Goal: Task Accomplishment & Management: Use online tool/utility

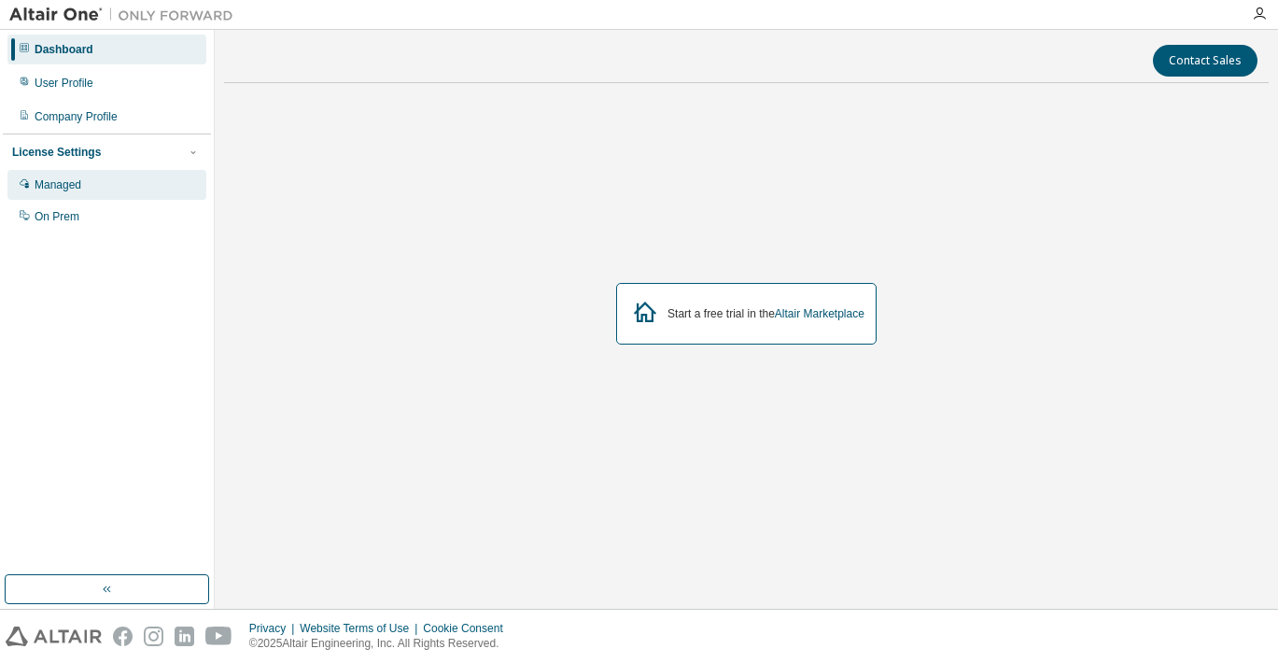
click at [96, 179] on div "Managed" at bounding box center [106, 185] width 199 height 30
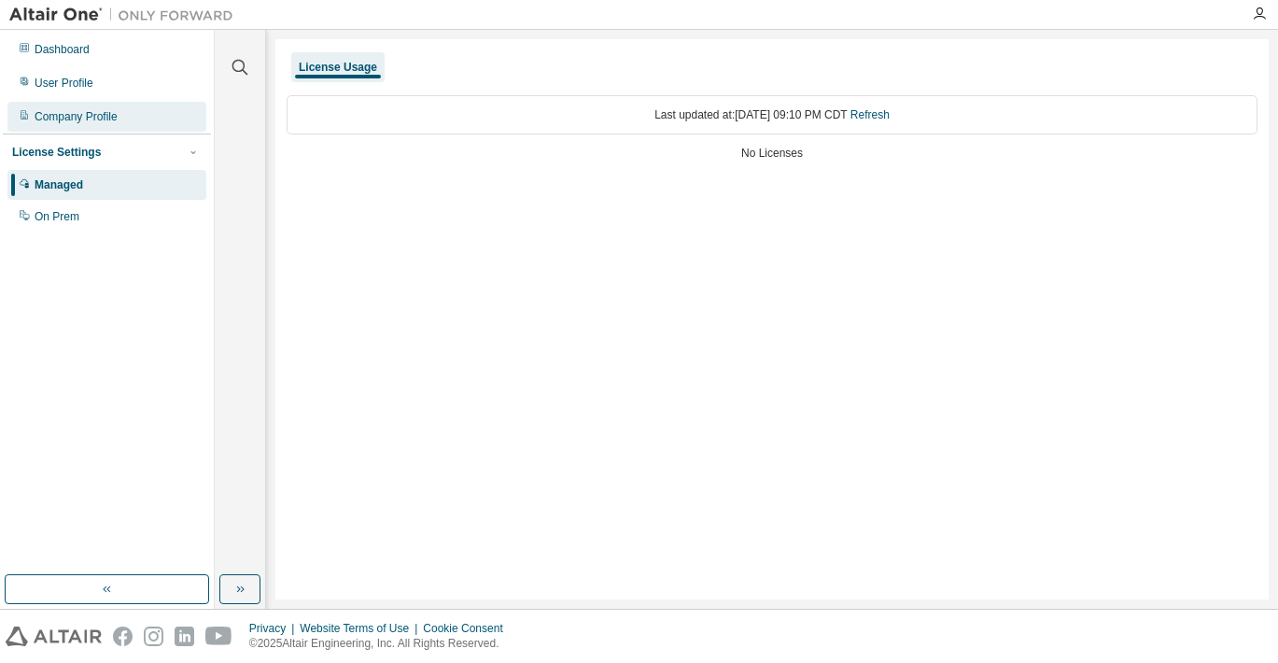
click at [112, 117] on div "Company Profile" at bounding box center [76, 116] width 83 height 15
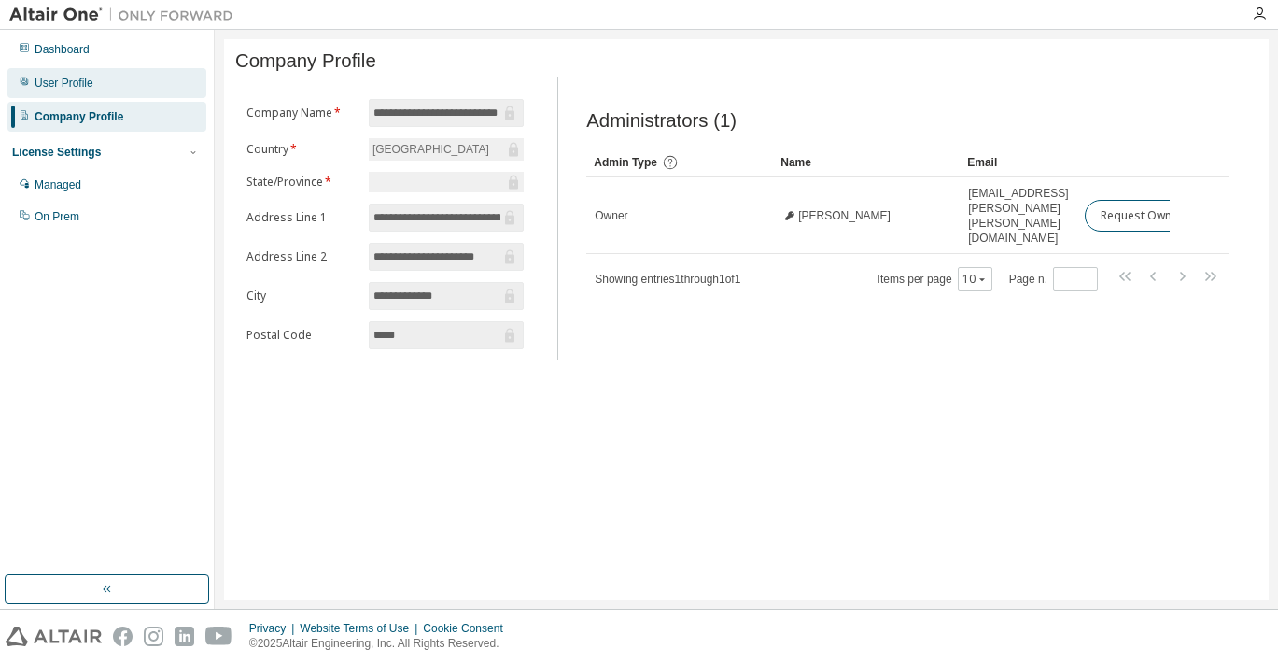
click at [102, 85] on div "User Profile" at bounding box center [106, 83] width 199 height 30
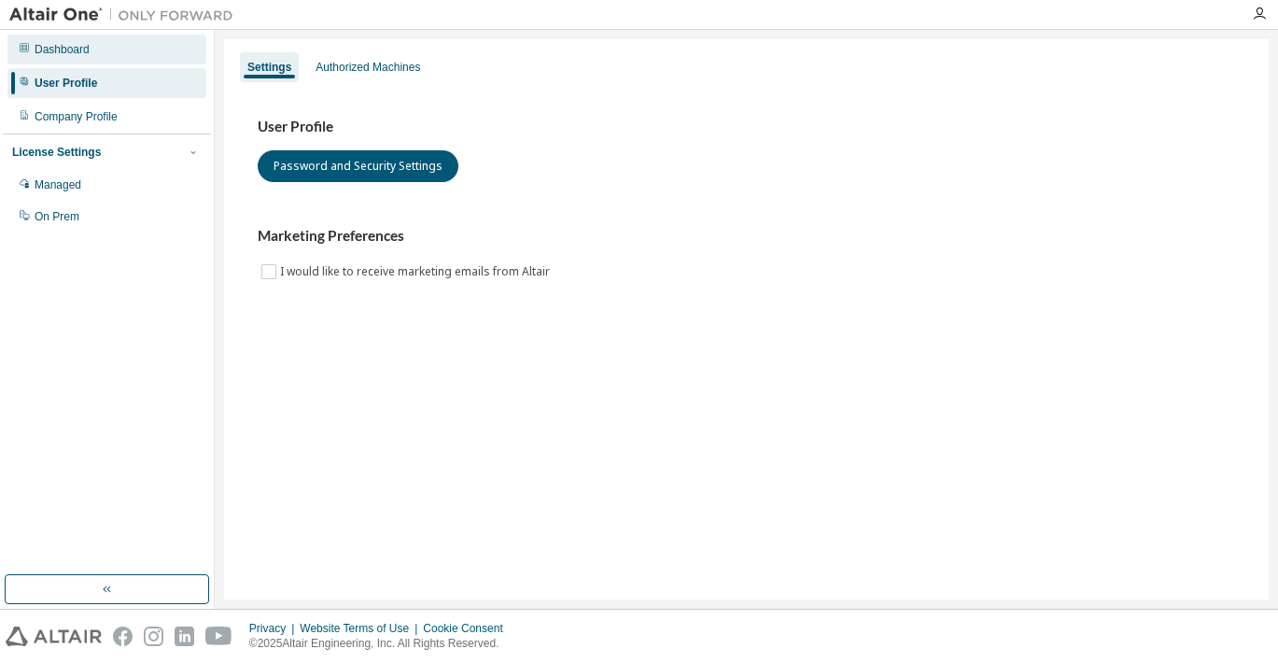
click at [105, 48] on div "Dashboard" at bounding box center [106, 50] width 199 height 30
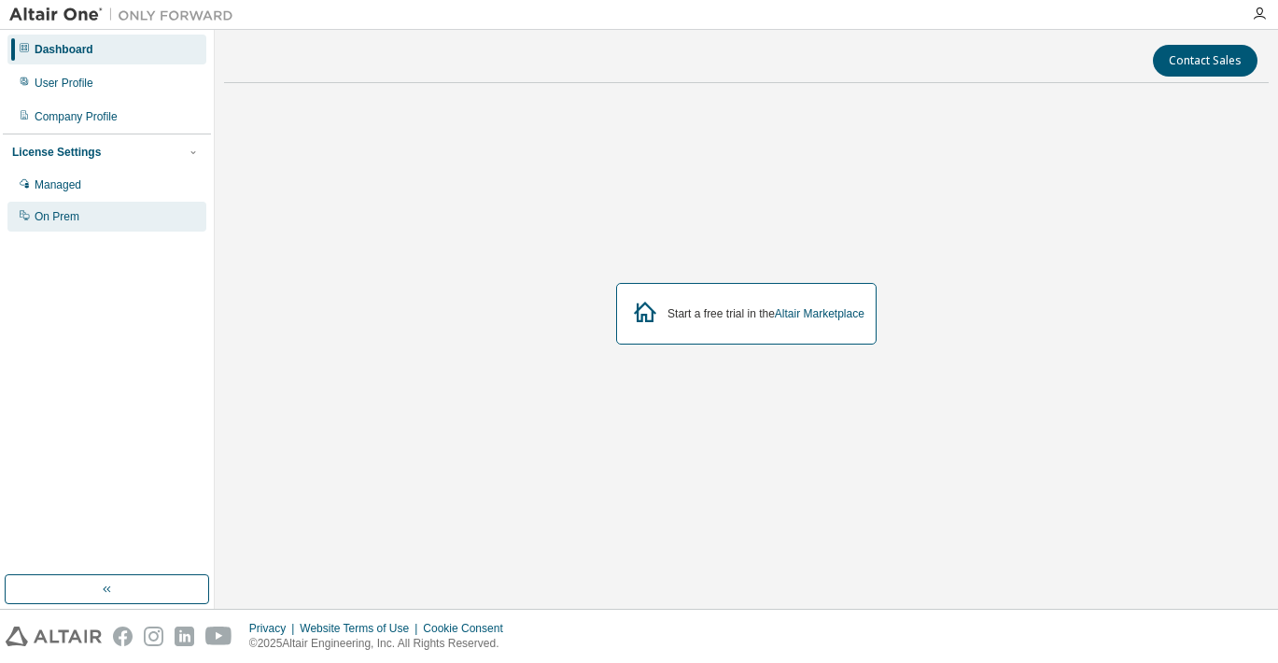
click at [72, 221] on div "On Prem" at bounding box center [57, 216] width 45 height 15
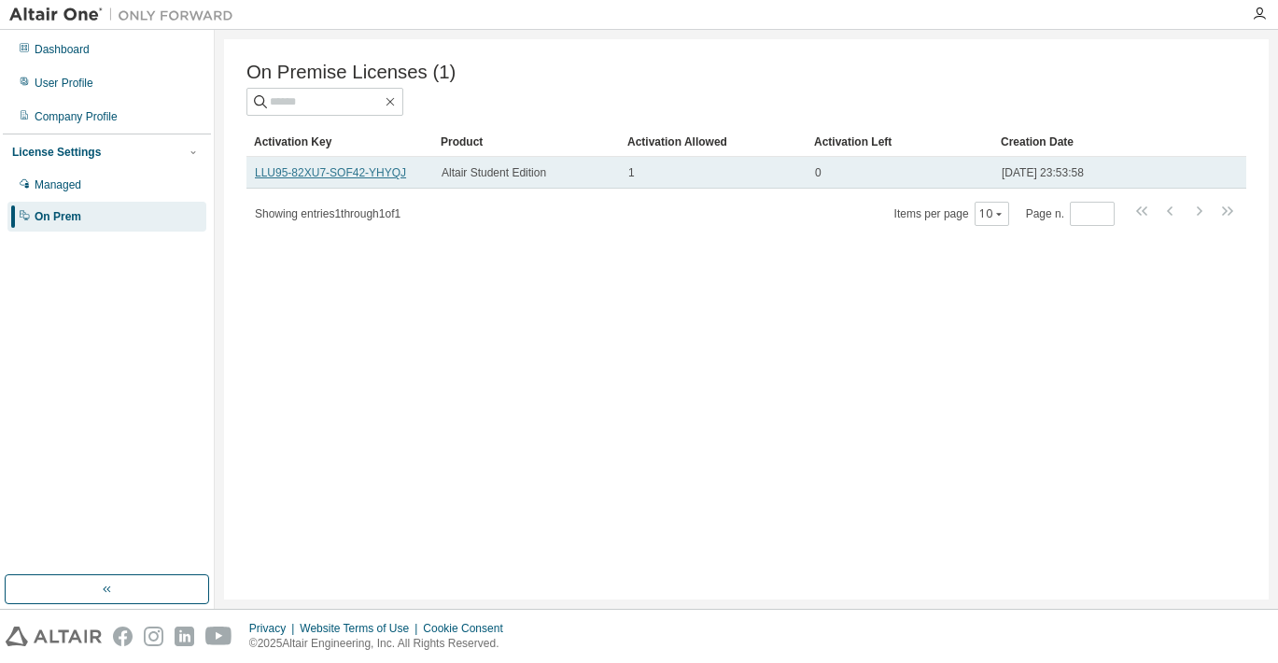
click at [328, 176] on link "LLU95-82XU7-SOF42-YHYQJ" at bounding box center [330, 172] width 151 height 13
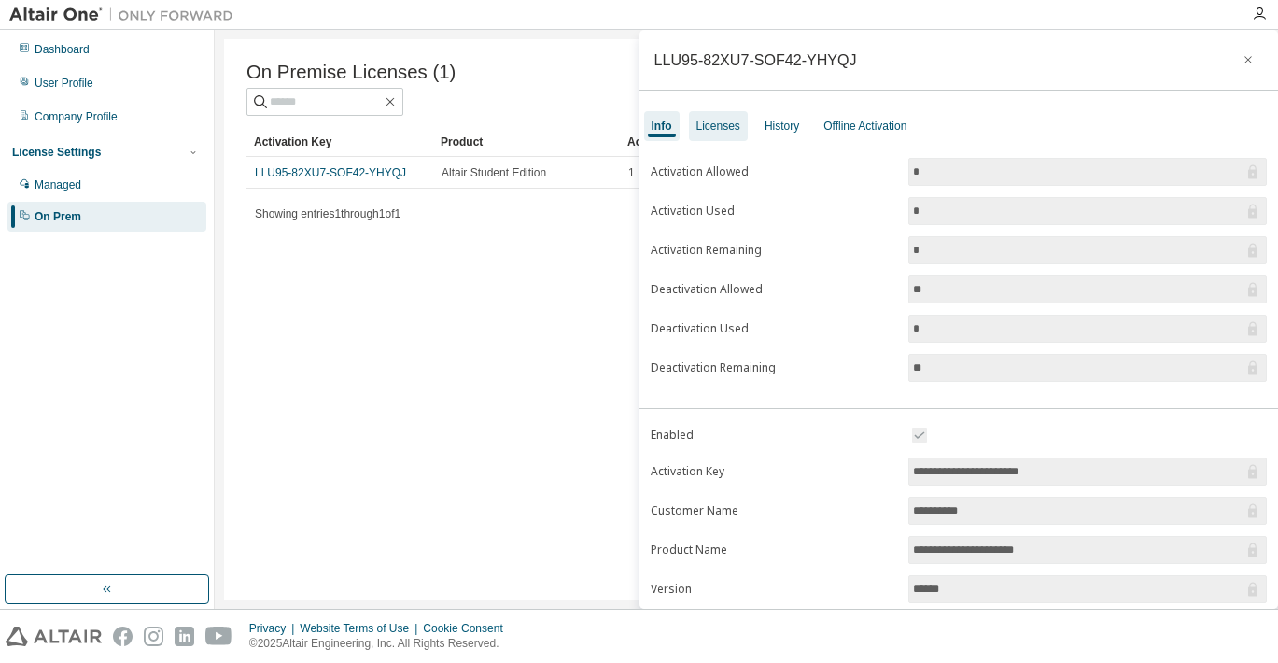
click at [718, 123] on div "Licenses" at bounding box center [718, 126] width 44 height 15
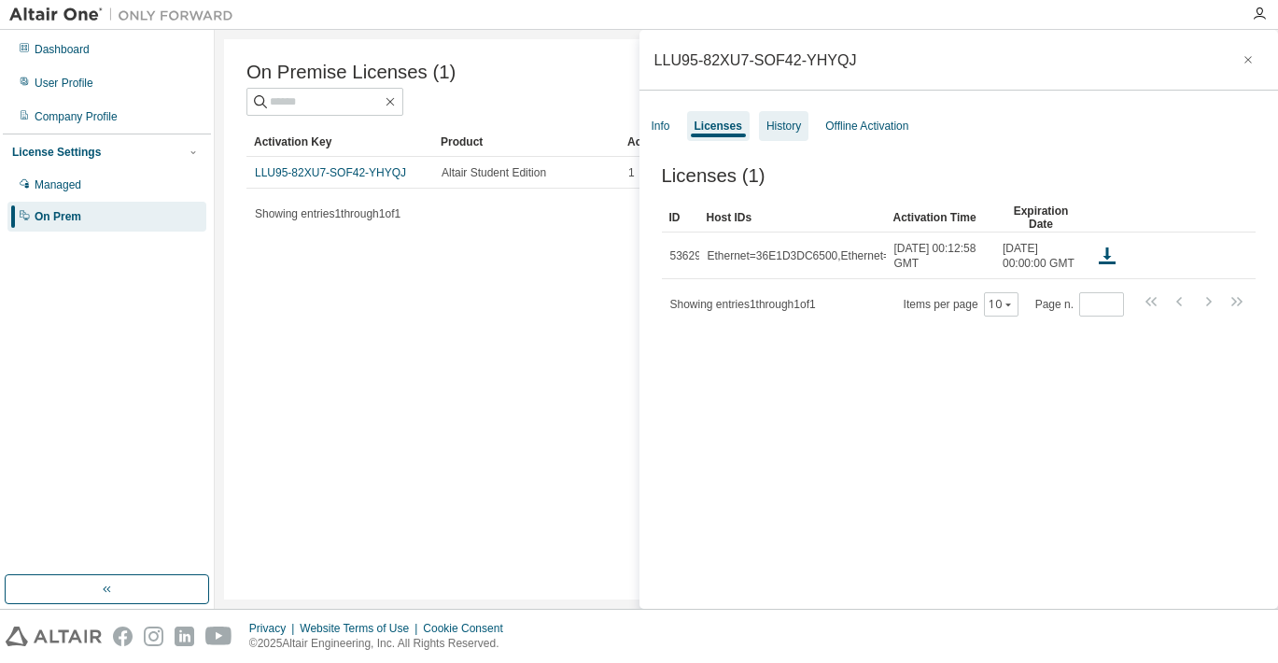
click at [791, 119] on div "History" at bounding box center [783, 126] width 35 height 15
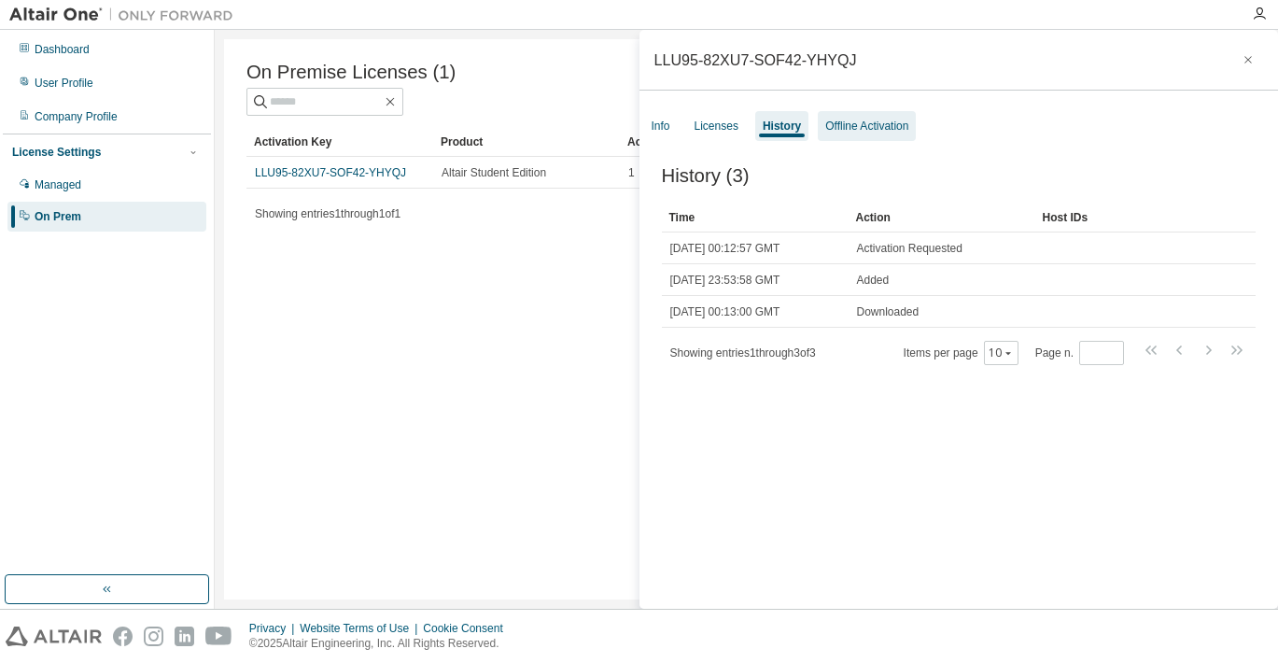
click at [852, 123] on div "Offline Activation" at bounding box center [866, 126] width 83 height 15
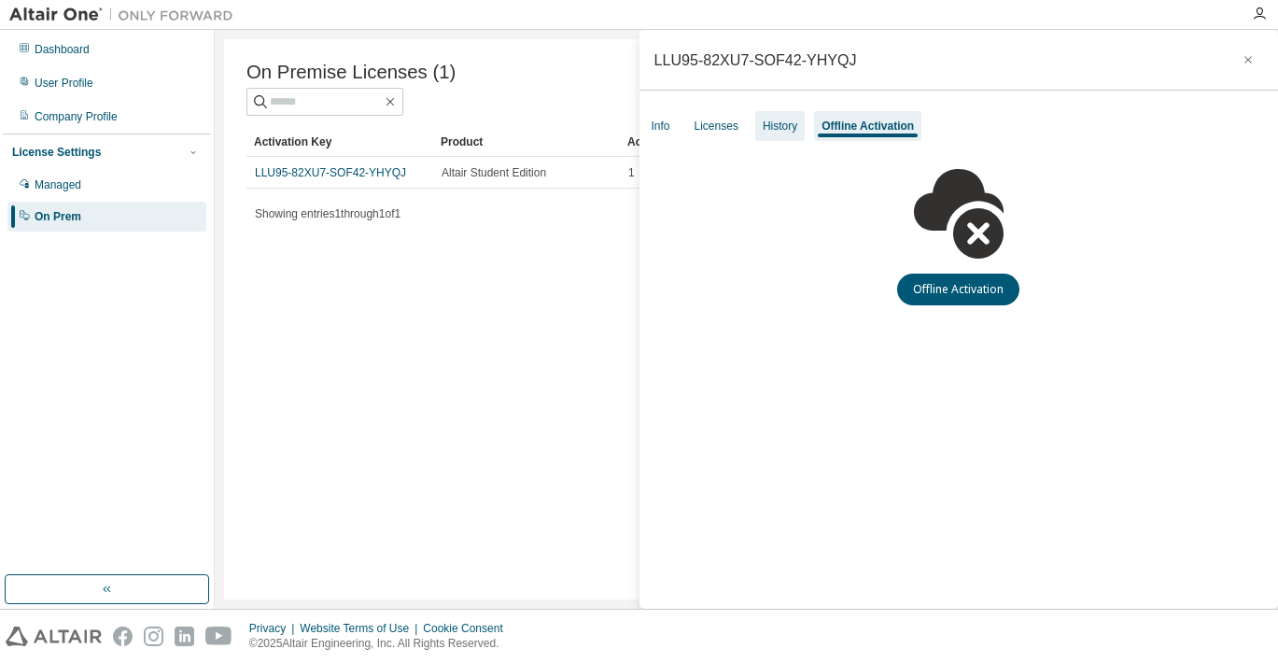
click at [789, 122] on div "History" at bounding box center [780, 126] width 35 height 15
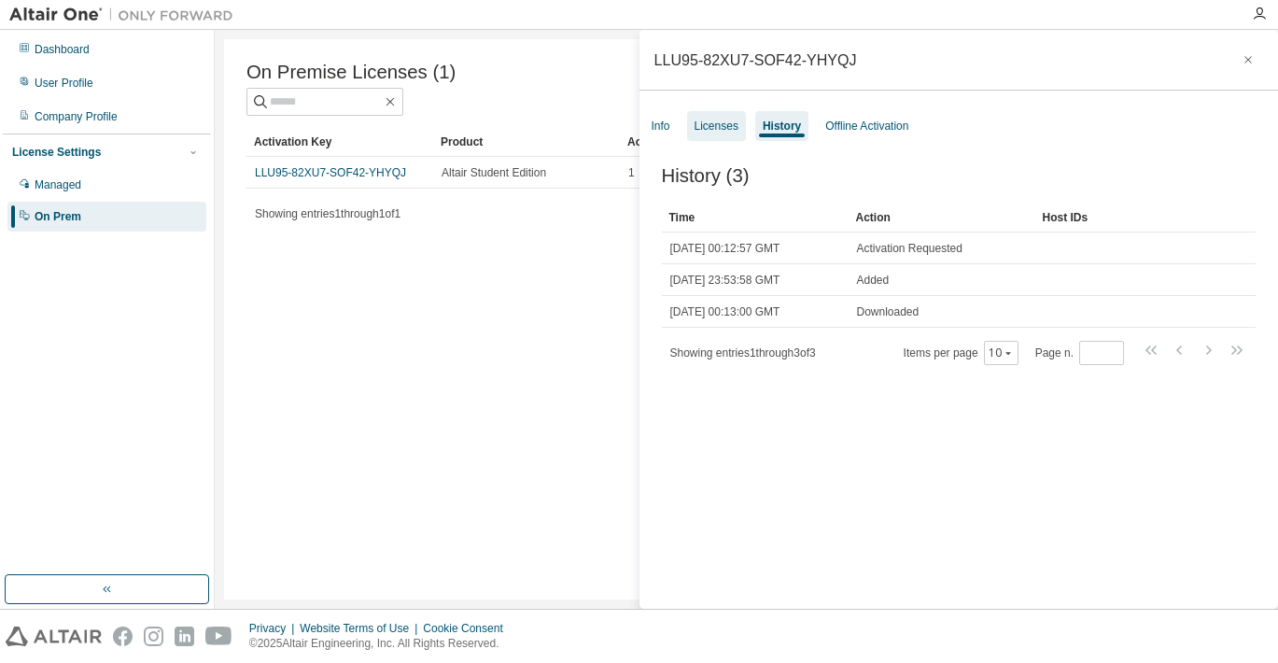
click at [727, 120] on div "Licenses" at bounding box center [716, 126] width 44 height 15
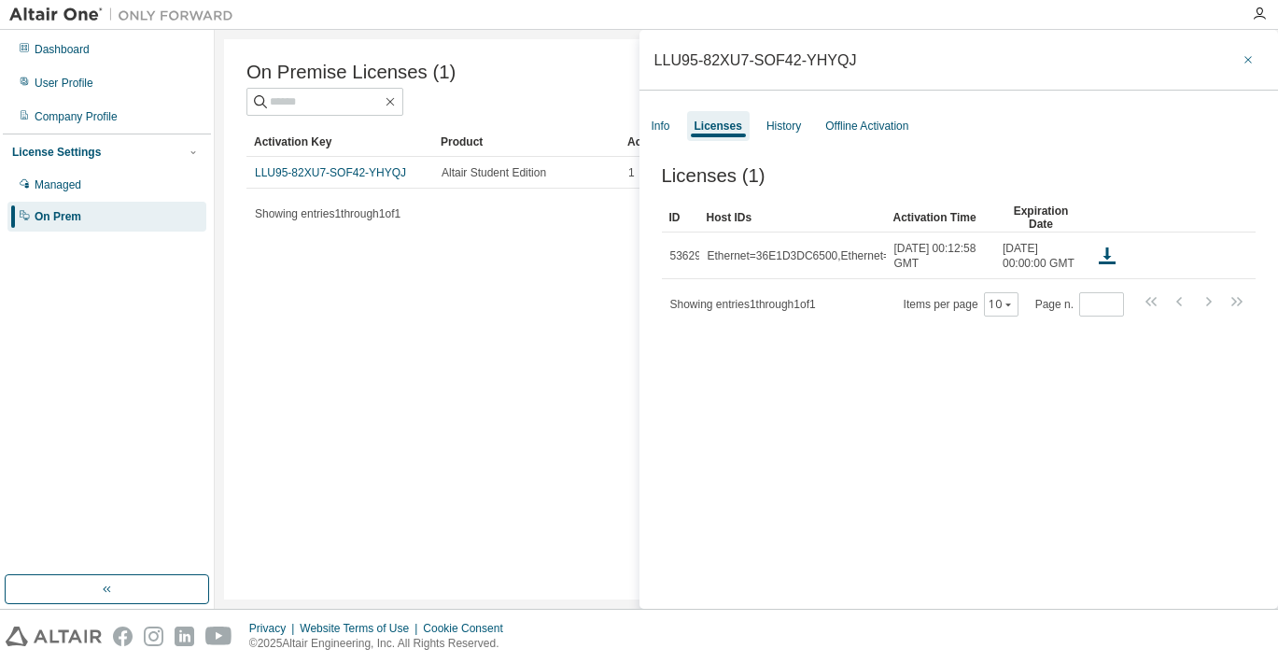
click at [1241, 56] on icon "button" at bounding box center [1247, 59] width 13 height 15
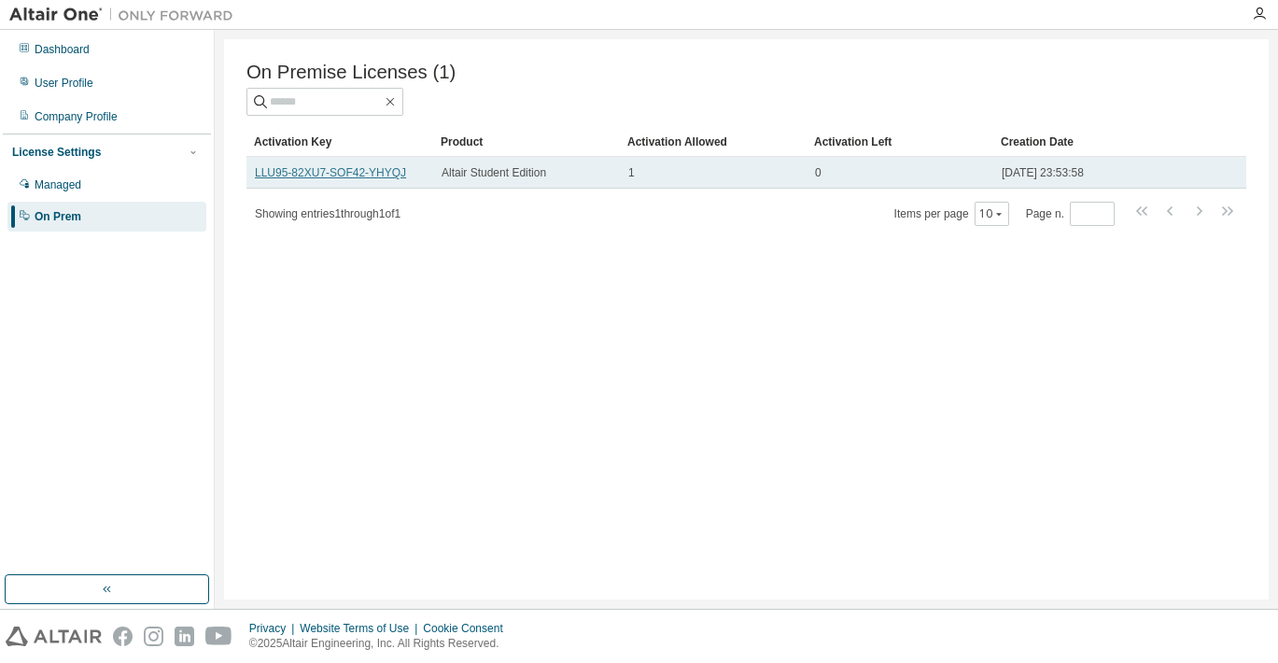
click at [306, 172] on link "LLU95-82XU7-SOF42-YHYQJ" at bounding box center [330, 172] width 151 height 13
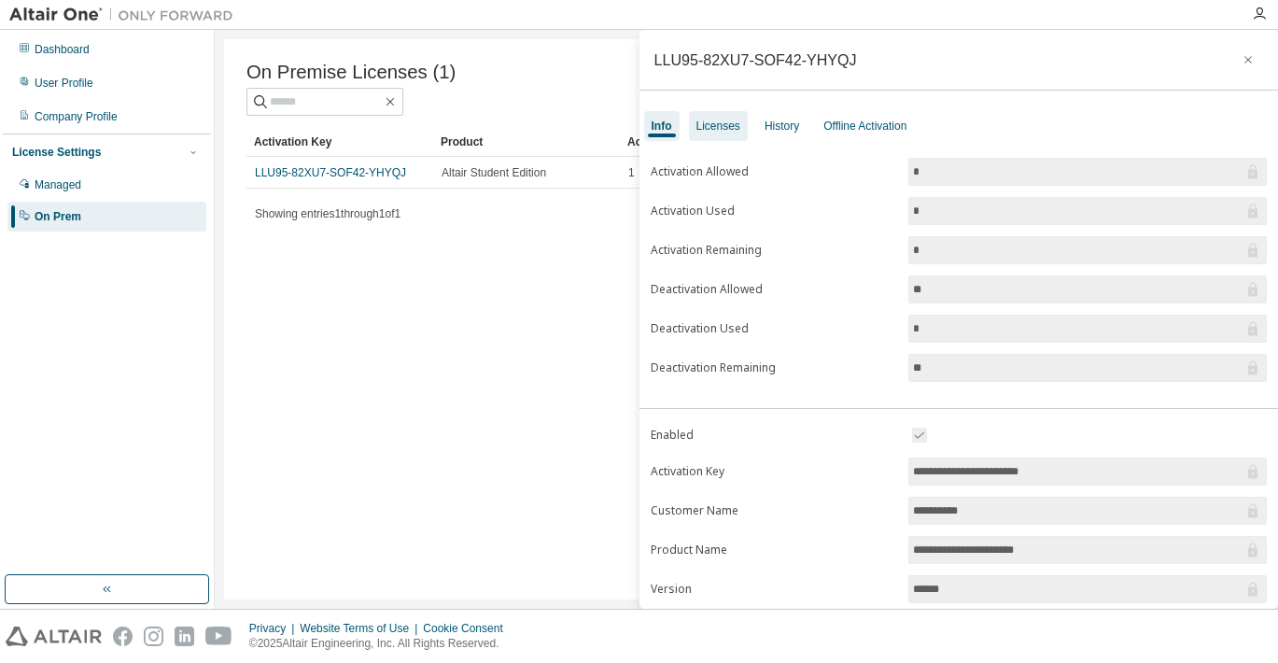
click at [706, 134] on div "Licenses" at bounding box center [718, 126] width 59 height 30
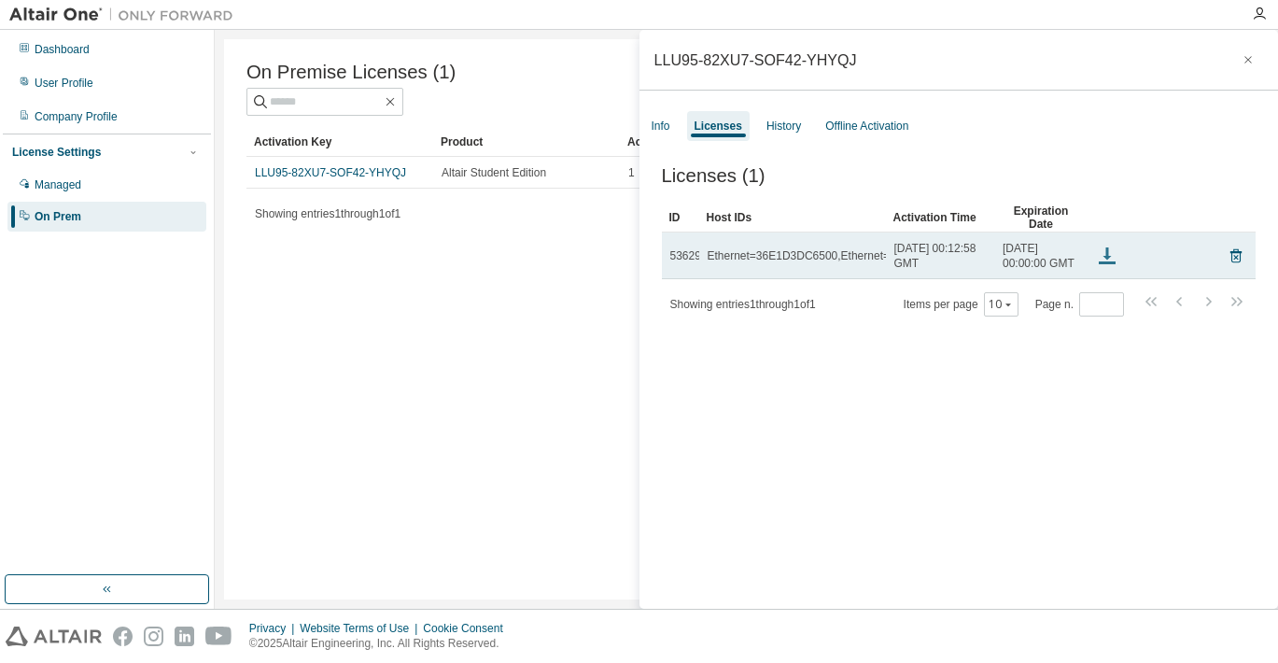
click at [1113, 267] on icon at bounding box center [1107, 256] width 22 height 22
